Goal: Information Seeking & Learning: Learn about a topic

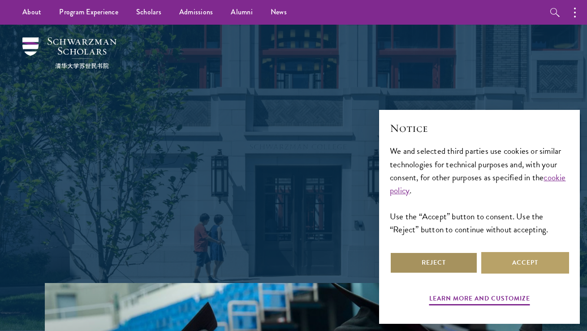
click at [434, 257] on button "Reject" at bounding box center [434, 263] width 88 height 22
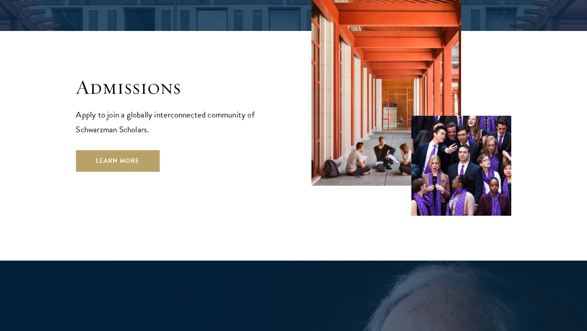
scroll to position [1464, 0]
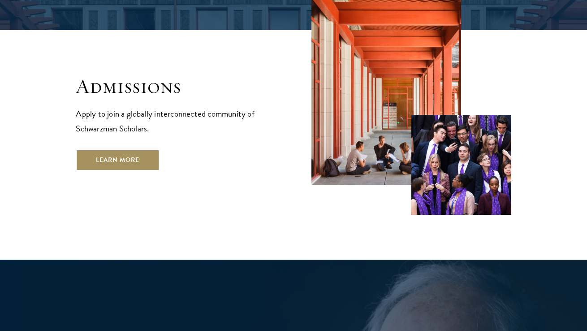
click at [131, 149] on link "Learn More" at bounding box center [118, 160] width 84 height 22
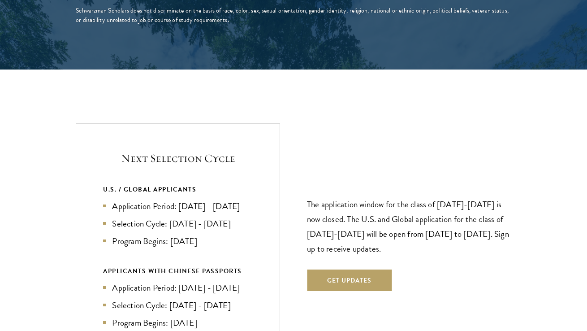
scroll to position [1772, 0]
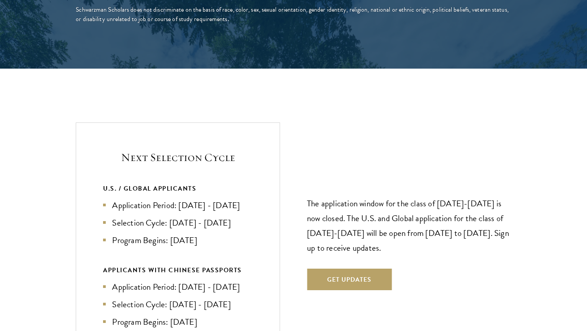
drag, startPoint x: 178, startPoint y: 187, endPoint x: 216, endPoint y: 239, distance: 63.9
click at [216, 239] on ul "Application Period: Apr 2026 - Sep 2026 Selection Cycle: Oct - Nov 2026 Program…" at bounding box center [178, 223] width 150 height 48
click at [205, 237] on li "Program Begins: Aug 2027" at bounding box center [178, 240] width 150 height 13
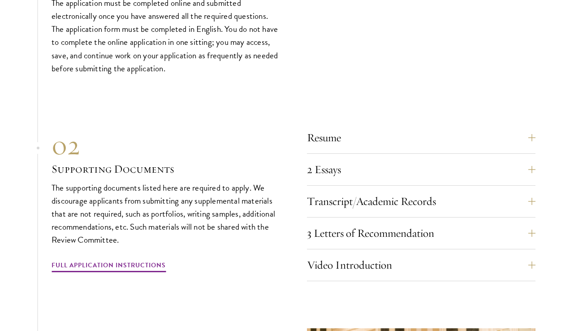
scroll to position [2699, 0]
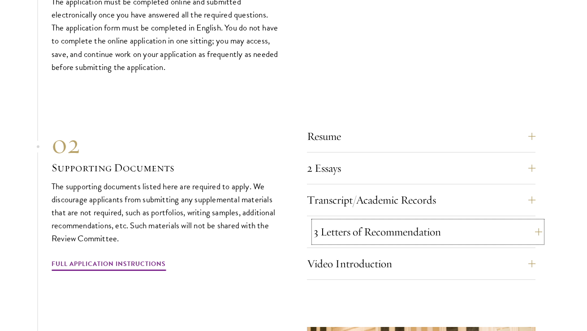
click at [343, 233] on button "3 Letters of Recommendation" at bounding box center [428, 232] width 229 height 22
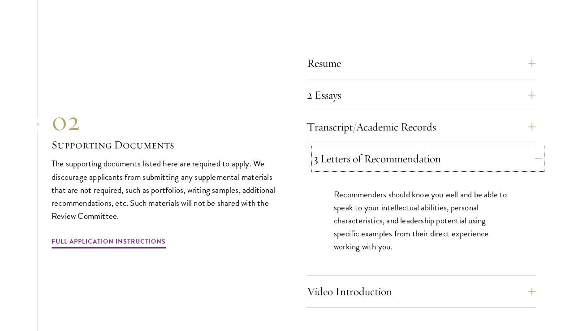
scroll to position [2782, 0]
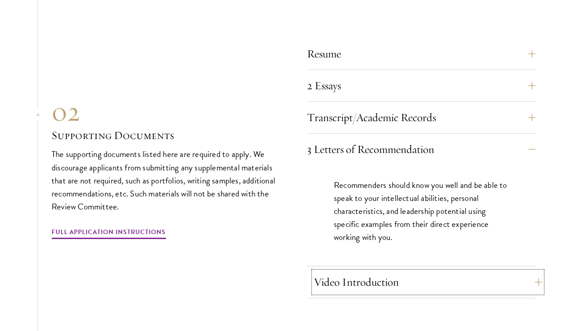
click at [355, 286] on button "Video Introduction" at bounding box center [428, 282] width 229 height 22
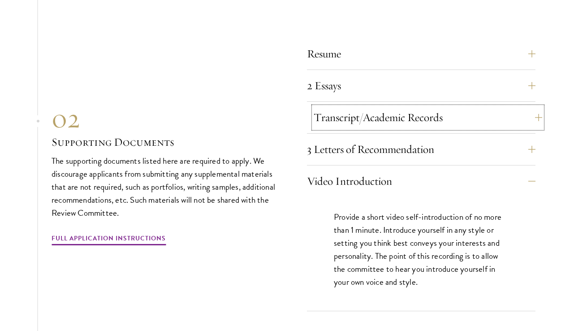
click at [326, 128] on button "Transcript/Academic Records" at bounding box center [428, 118] width 229 height 22
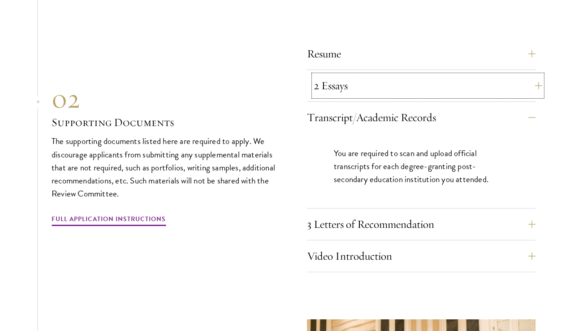
click at [324, 94] on button "2 Essays" at bounding box center [428, 86] width 229 height 22
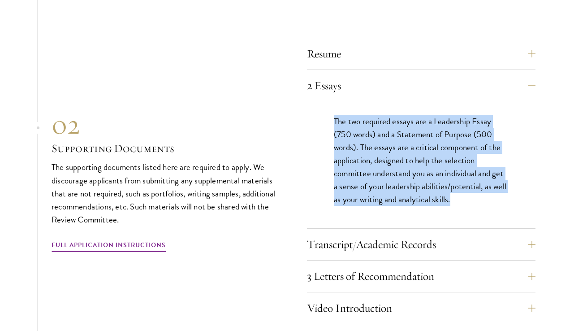
drag, startPoint x: 335, startPoint y: 131, endPoint x: 546, endPoint y: 230, distance: 232.7
click at [546, 230] on section "01 Online Application 01 Online Application The application must be completed o…" at bounding box center [293, 202] width 587 height 682
click at [535, 226] on div "The two required essays are a Leadership Essay (750 words) and a Statement of P…" at bounding box center [421, 164] width 229 height 127
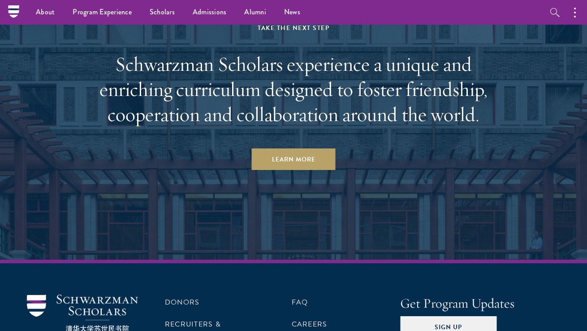
scroll to position [4386, 0]
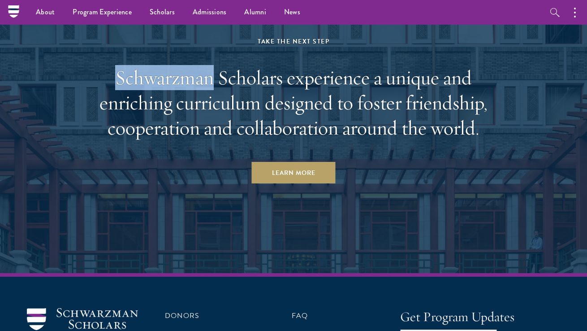
drag, startPoint x: 213, startPoint y: 89, endPoint x: 116, endPoint y: 89, distance: 96.4
click at [116, 89] on h2 "Schwarzman Scholars experience a unique and enriching curriculum designed to fo…" at bounding box center [293, 102] width 417 height 75
copy h2 "Schwarzman"
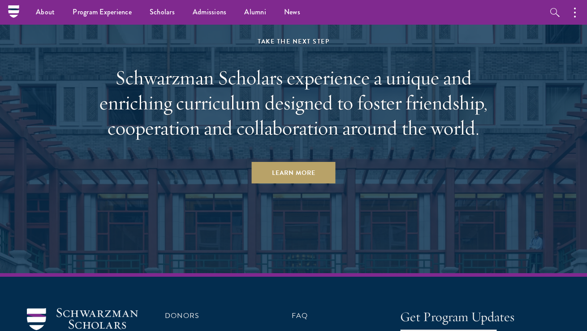
click at [218, 100] on h2 "Schwarzman Scholars experience a unique and enriching curriculum designed to fo…" at bounding box center [293, 102] width 417 height 75
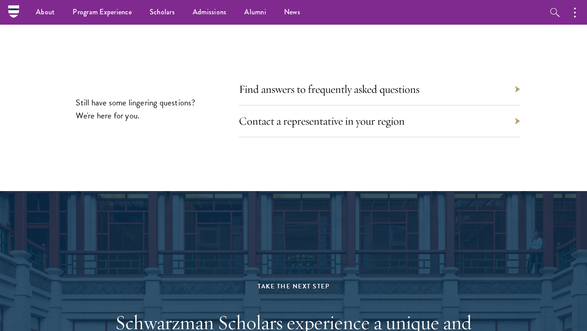
scroll to position [4033, 0]
